Goal: Download file/media

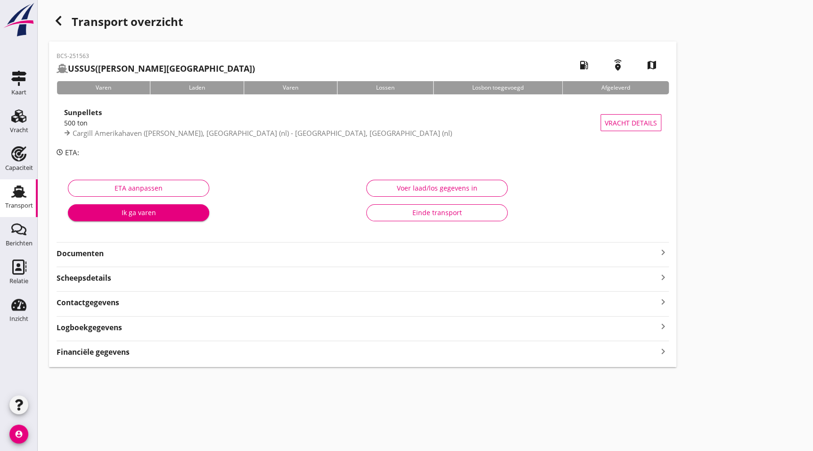
click at [99, 254] on strong "Documenten" at bounding box center [357, 253] width 601 height 11
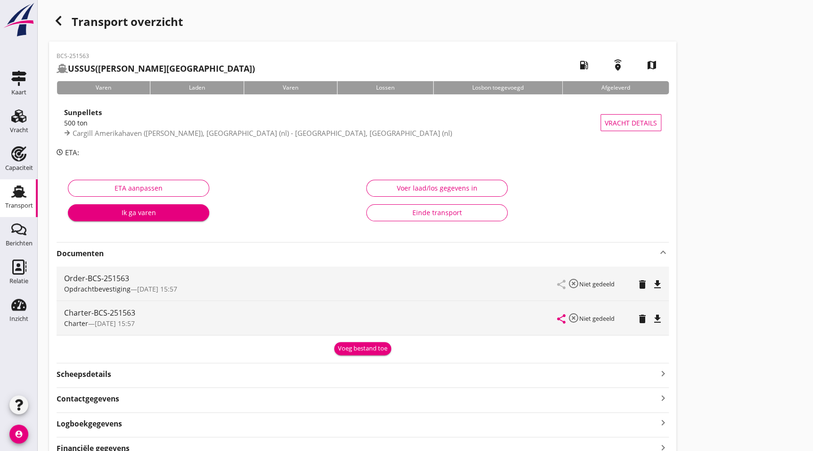
click at [662, 319] on icon "file_download" at bounding box center [657, 318] width 11 height 11
click at [60, 20] on icon "button" at bounding box center [58, 20] width 11 height 11
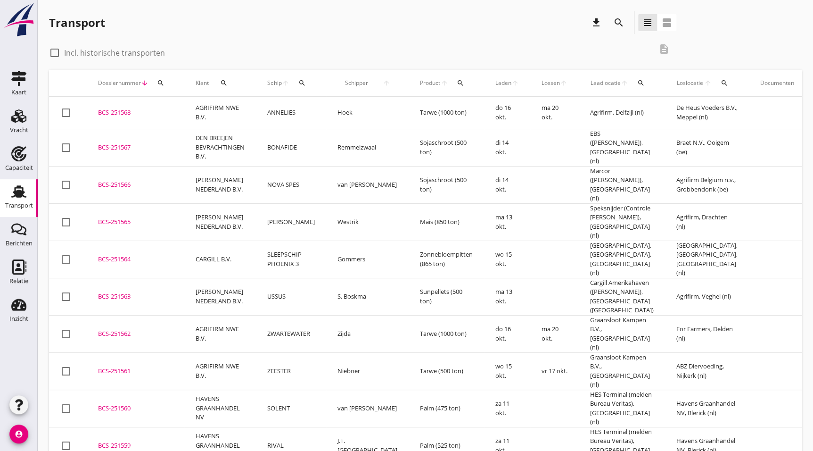
click at [117, 217] on div "BCS-251565" at bounding box center [135, 221] width 75 height 9
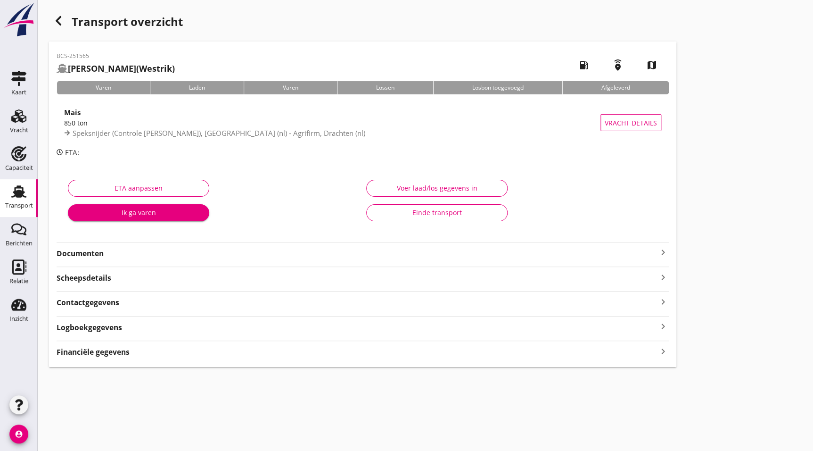
click at [121, 250] on strong "Documenten" at bounding box center [357, 253] width 601 height 11
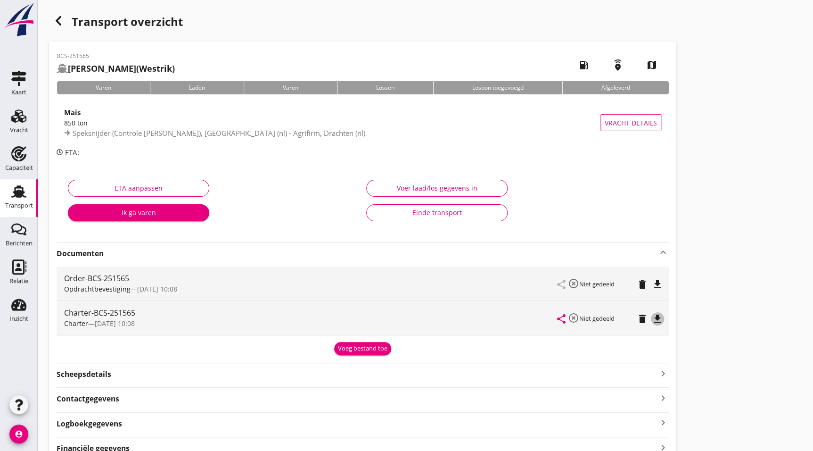
click at [660, 319] on icon "file_download" at bounding box center [657, 318] width 11 height 11
click at [61, 23] on icon "button" at bounding box center [58, 20] width 11 height 11
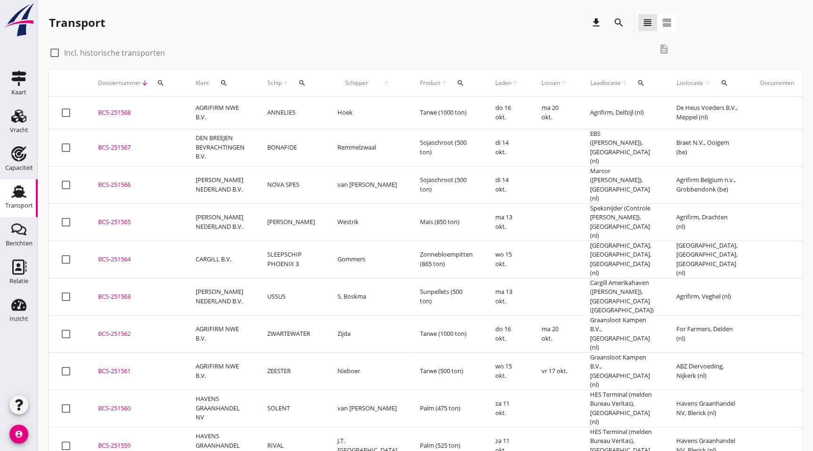
click at [137, 180] on div "BCS-251566" at bounding box center [135, 184] width 75 height 9
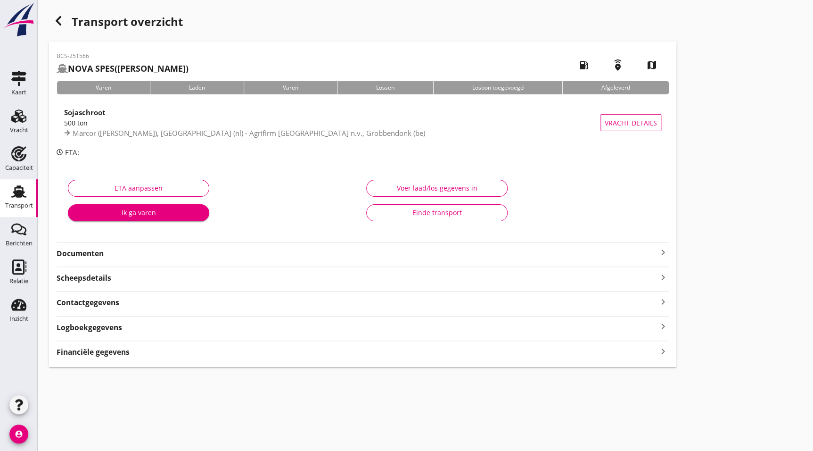
click at [113, 259] on div "BCS-251566 NOVA SPES (van Aken) local_gas_station emergency_share map Varen Lad…" at bounding box center [363, 203] width 628 height 325
click at [124, 256] on strong "Documenten" at bounding box center [357, 253] width 601 height 11
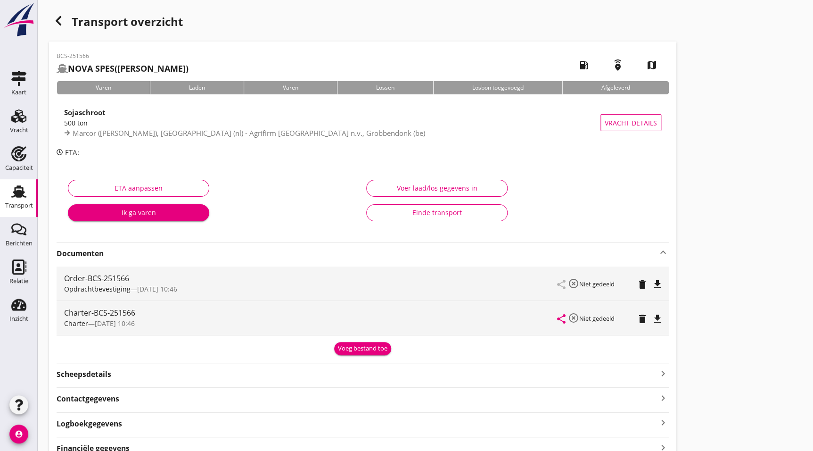
click at [652, 321] on icon "file_download" at bounding box center [657, 318] width 11 height 11
click at [56, 21] on icon "button" at bounding box center [58, 20] width 11 height 11
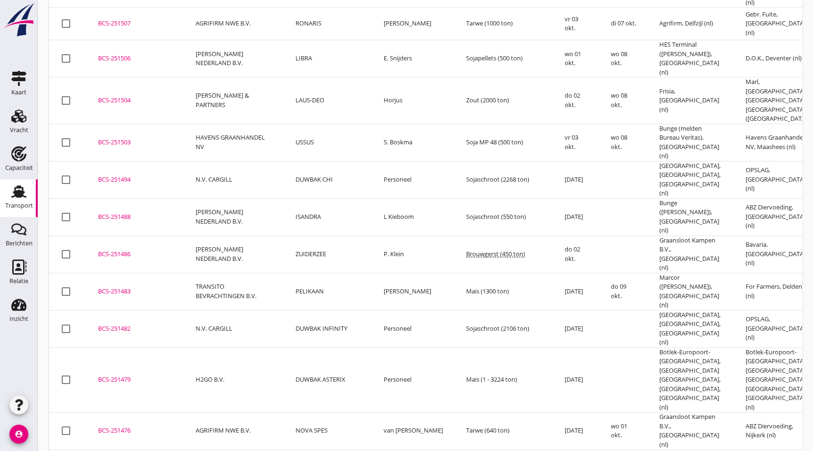
scroll to position [2295, 0]
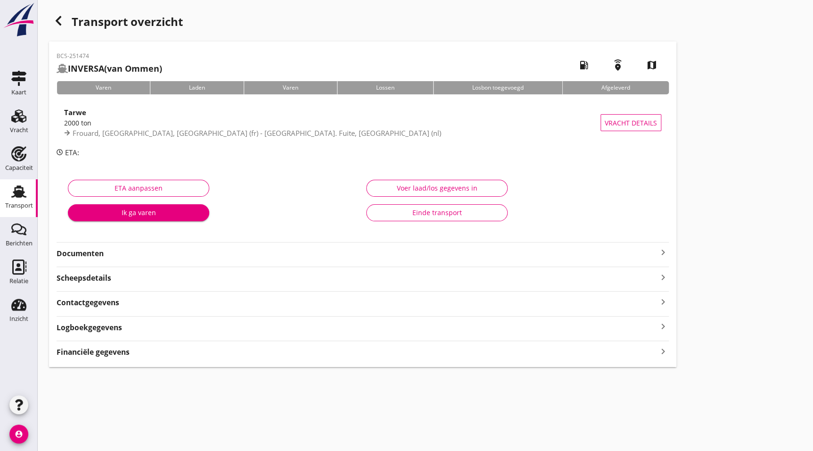
click at [97, 253] on strong "Documenten" at bounding box center [357, 253] width 601 height 11
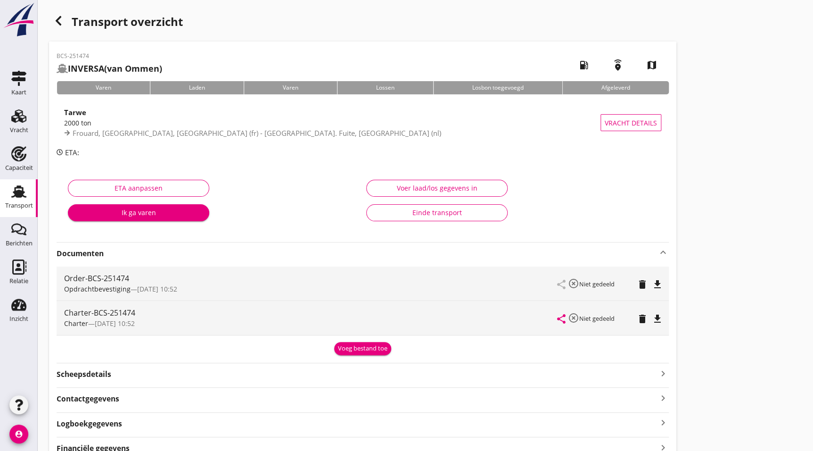
click at [655, 320] on icon "file_download" at bounding box center [657, 318] width 11 height 11
click at [62, 19] on icon "button" at bounding box center [58, 20] width 11 height 11
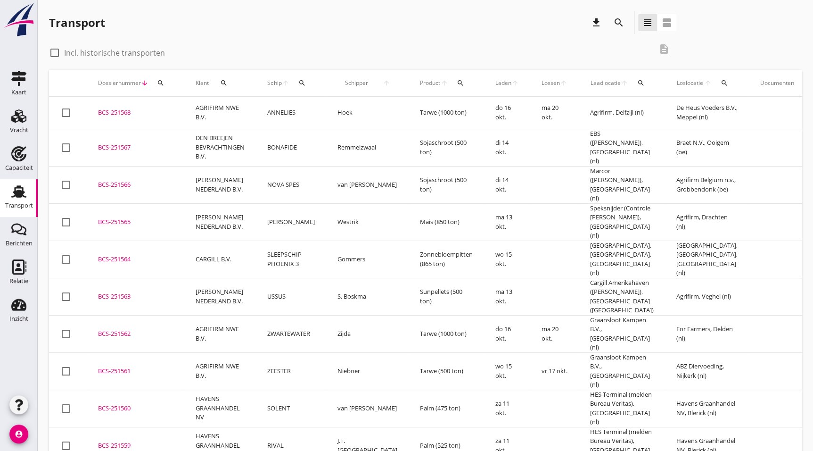
click at [193, 56] on div "check_box_outline_blank Incl. historische transporten" at bounding box center [350, 51] width 603 height 13
click at [20, 159] on icon "Capaciteit" at bounding box center [18, 153] width 15 height 15
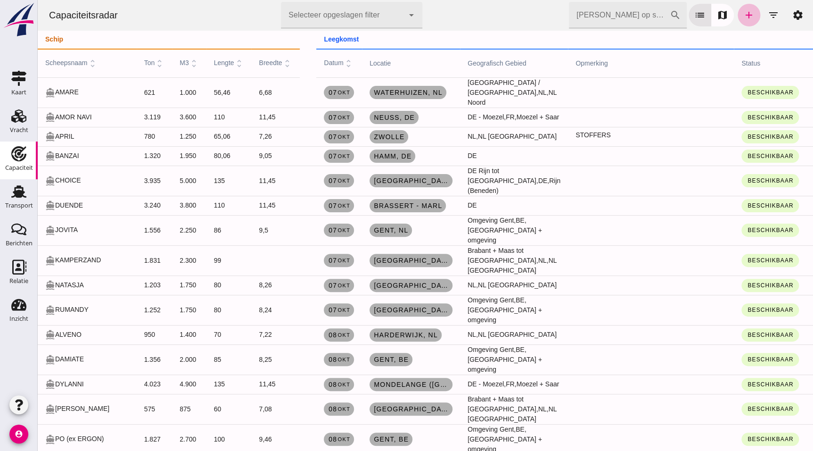
click at [377, 11] on div at bounding box center [342, 15] width 123 height 26
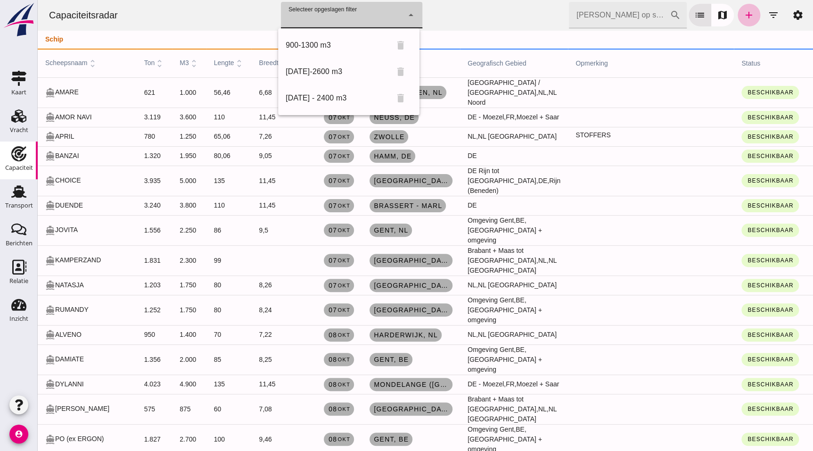
click at [604, 17] on input "[PERSON_NAME] op scheepsnaam" at bounding box center [619, 15] width 101 height 26
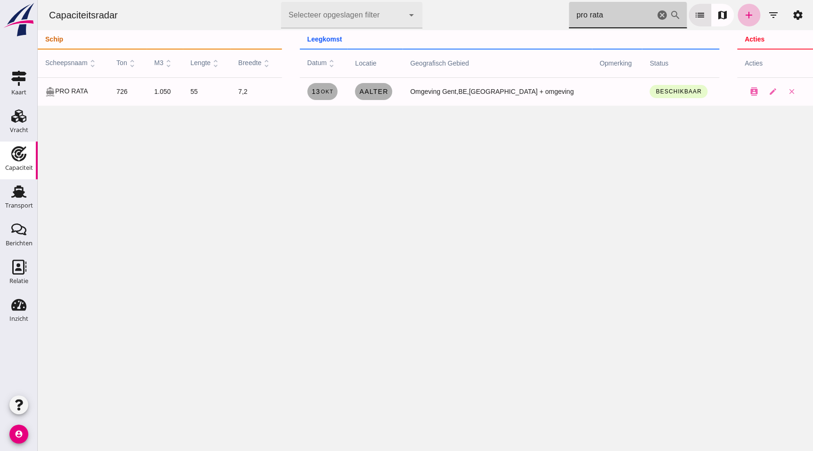
type input "pro rata"
click at [693, 189] on div "Capaciteitsradar Selecteer opgeslagen filter Selecteer opgeslagen filter cancel…" at bounding box center [426, 225] width 776 height 451
click at [657, 10] on icon "cancel" at bounding box center [662, 14] width 11 height 11
click at [657, 14] on icon "cancel" at bounding box center [662, 14] width 11 height 11
